Goal: Task Accomplishment & Management: Use online tool/utility

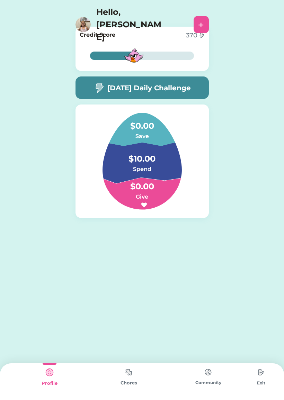
click at [143, 378] on div "Chores" at bounding box center [128, 382] width 79 height 37
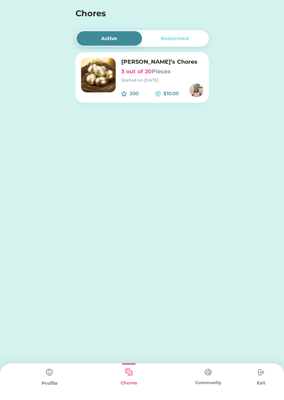
click at [186, 65] on h6 "[PERSON_NAME]’s Chores" at bounding box center [162, 62] width 82 height 8
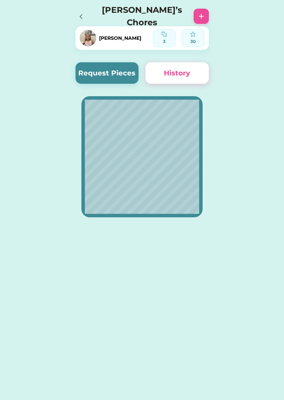
click at [101, 75] on button "Request Pieces" at bounding box center [107, 72] width 63 height 21
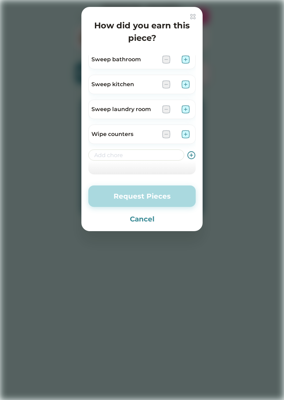
scroll to position [305, 0]
click at [161, 155] on input "input" at bounding box center [136, 155] width 96 height 11
type input "Clean up lunch"
click at [190, 158] on icon at bounding box center [191, 155] width 9 height 9
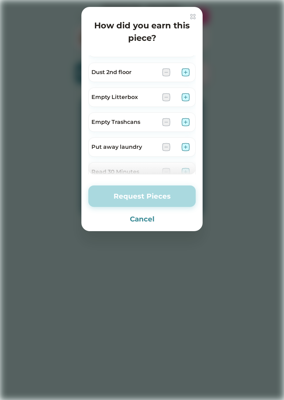
scroll to position [150, 0]
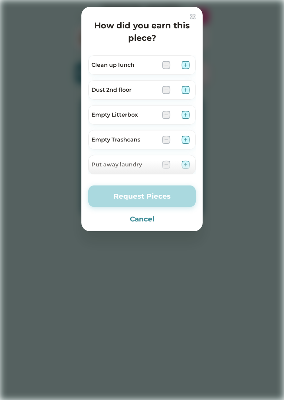
click at [186, 64] on img at bounding box center [186, 65] width 8 height 8
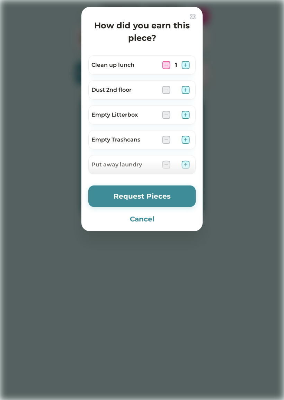
click at [174, 194] on button "Request Pieces" at bounding box center [141, 196] width 107 height 21
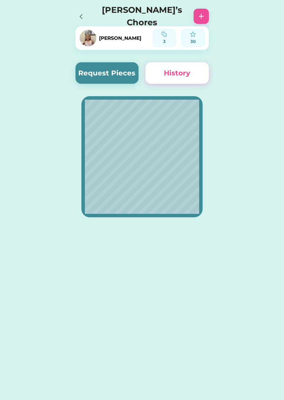
click at [114, 72] on button "Request Pieces" at bounding box center [107, 72] width 63 height 21
